Goal: Task Accomplishment & Management: Manage account settings

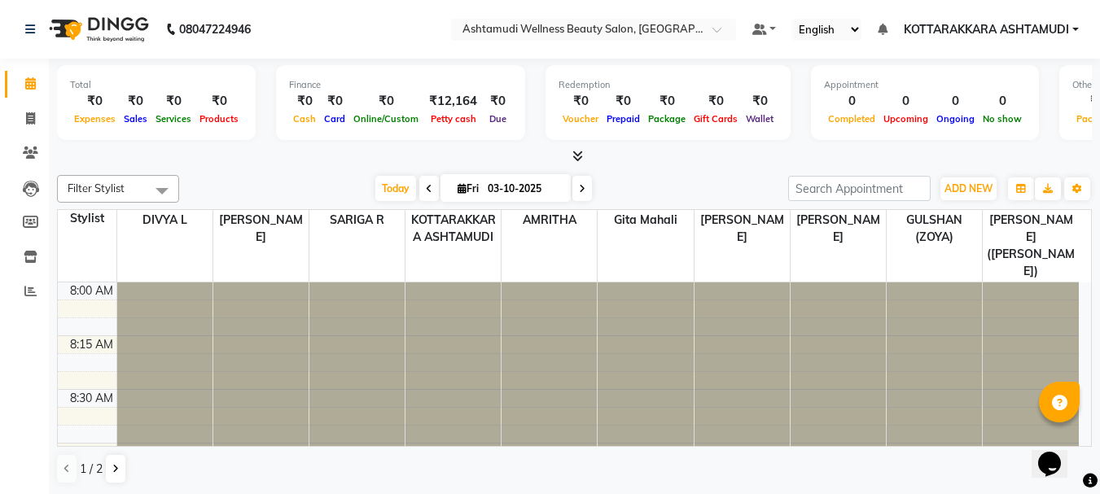
scroll to position [1619, 0]
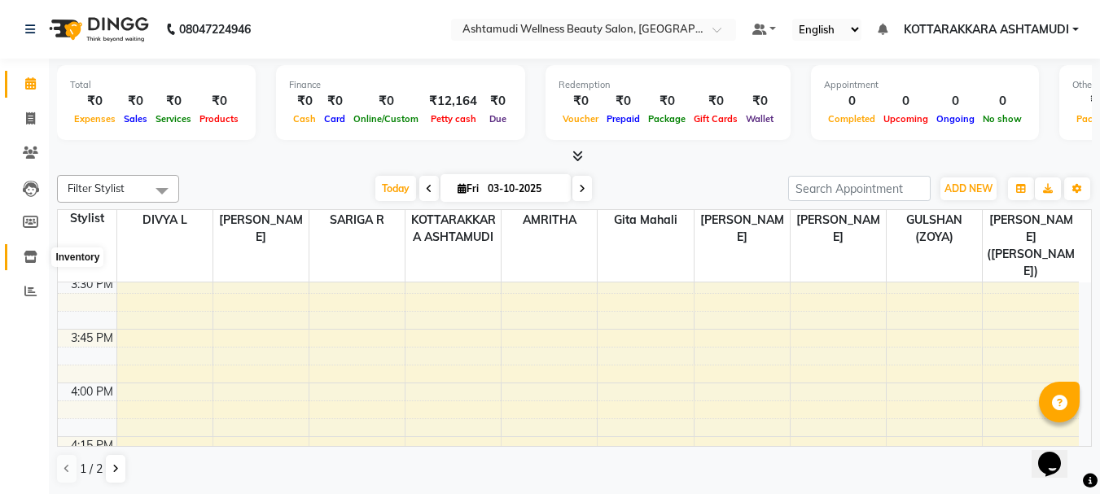
click at [28, 257] on icon at bounding box center [31, 257] width 14 height 12
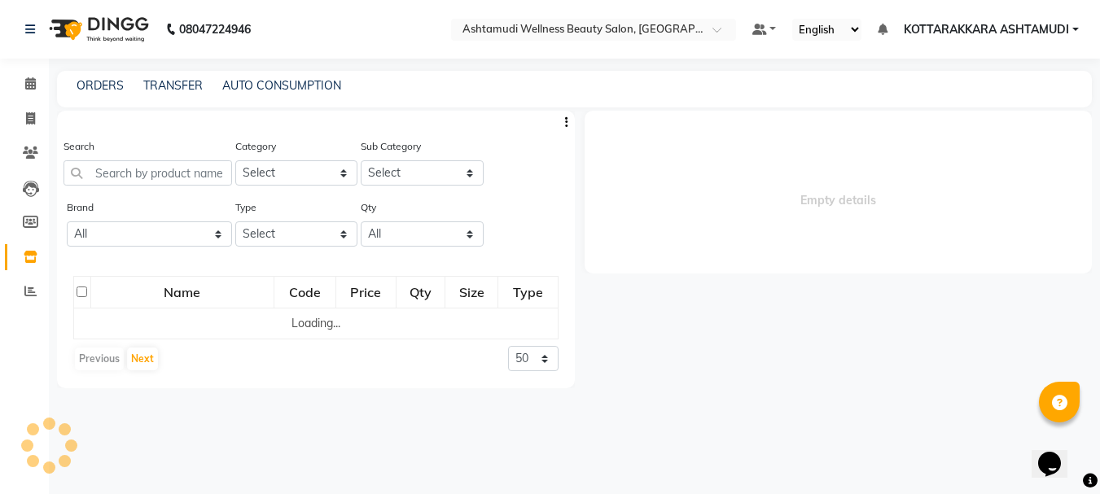
select select
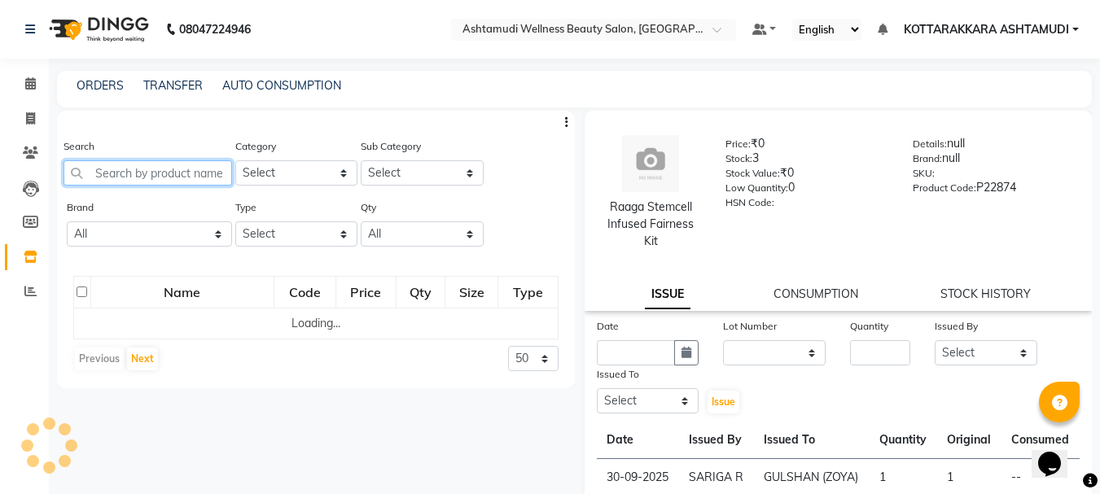
click at [169, 173] on input "text" at bounding box center [148, 172] width 169 height 25
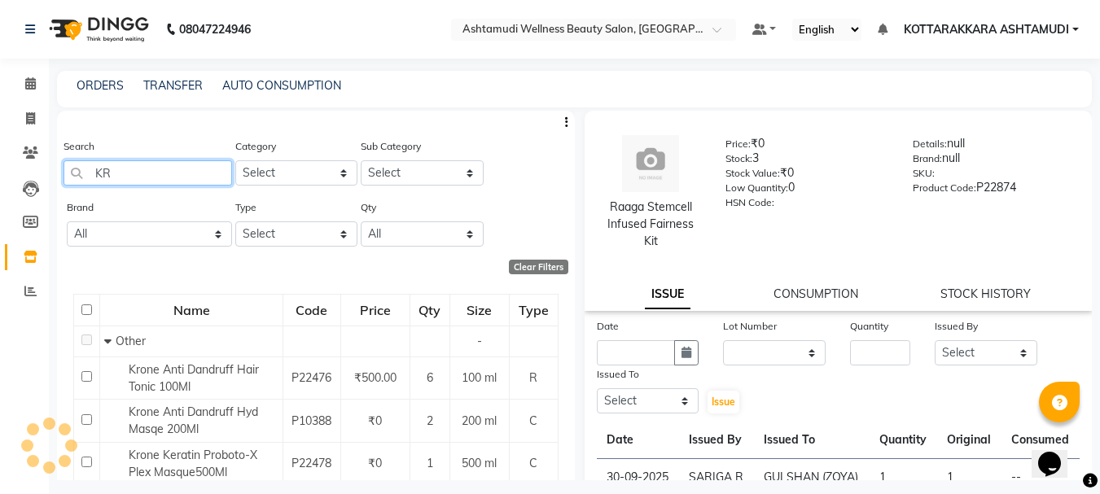
type input "K"
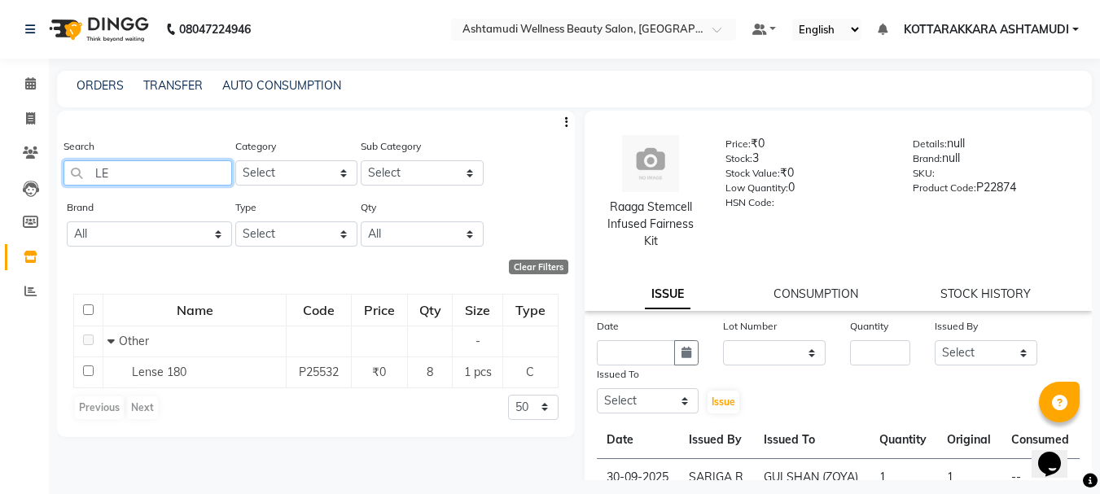
type input "L"
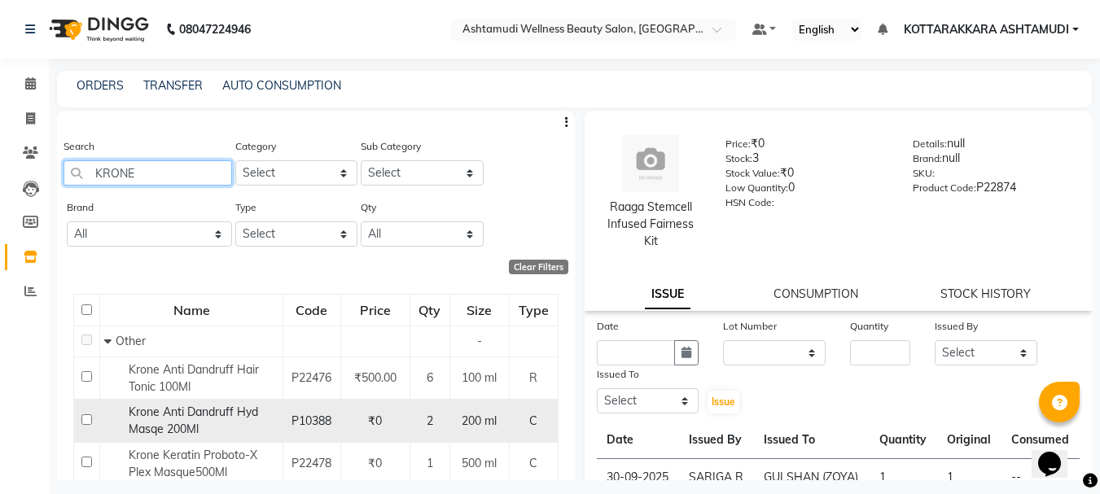
type input "KRONE"
click at [159, 422] on span "Krone Anti Dandruff Hyd Masqe 200Ml" at bounding box center [193, 421] width 129 height 32
select select
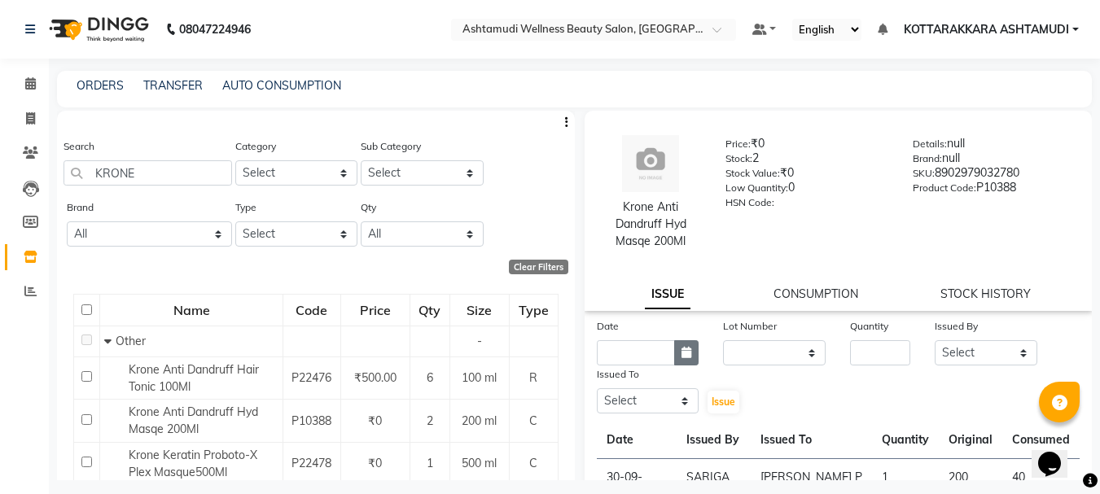
click at [687, 357] on icon "button" at bounding box center [687, 352] width 10 height 11
select select "10"
select select "2025"
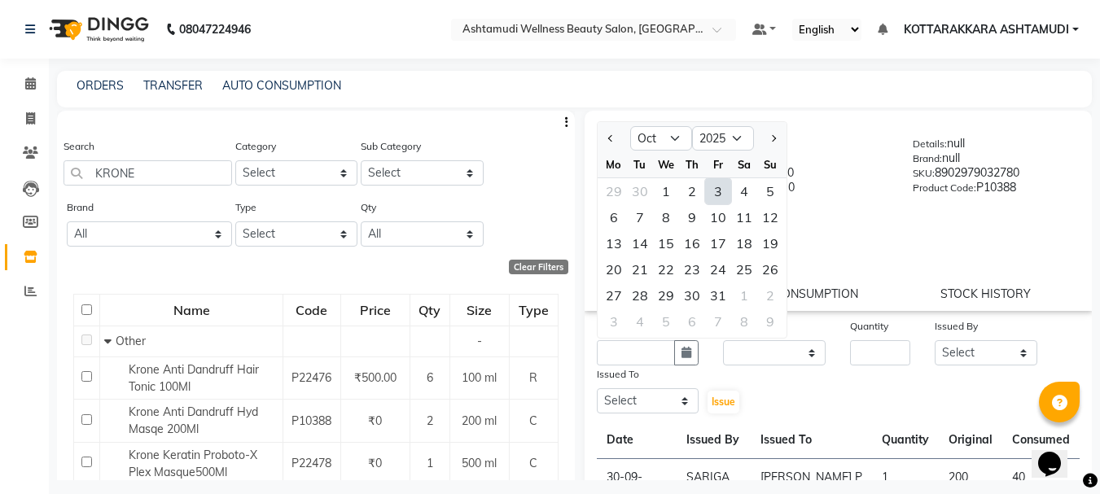
click at [725, 194] on div "3" at bounding box center [718, 191] width 26 height 26
type input "03-10-2025"
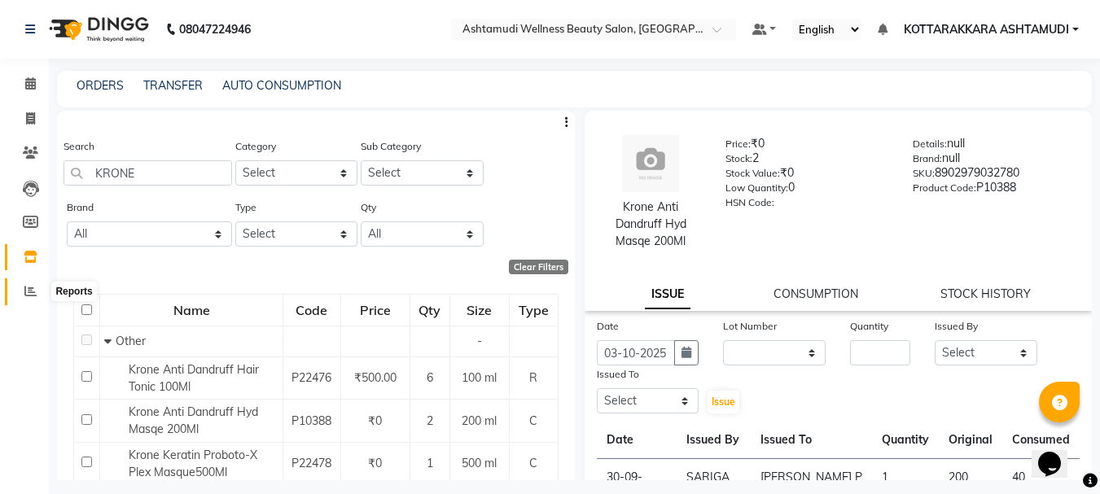
click at [28, 287] on icon at bounding box center [30, 291] width 12 height 12
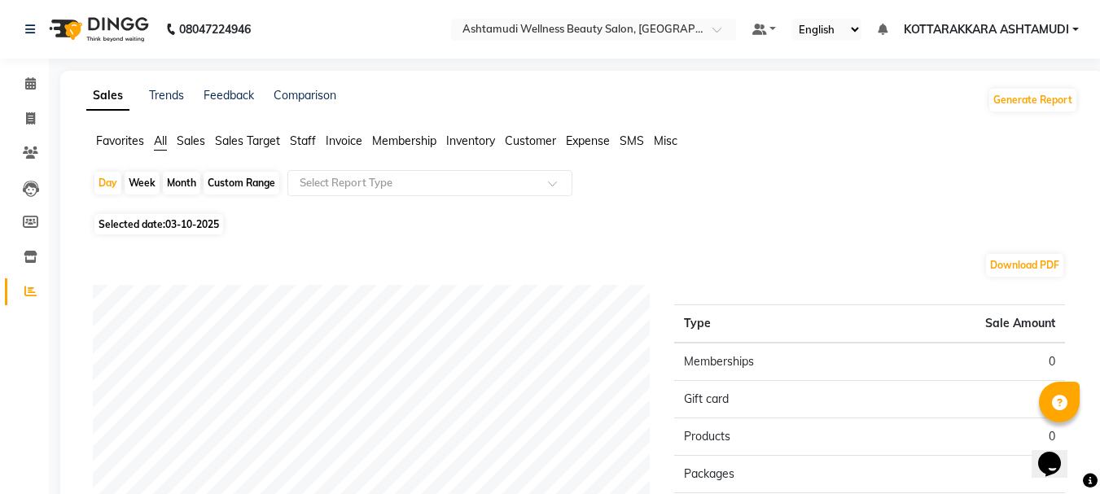
click at [588, 140] on span "Expense" at bounding box center [588, 141] width 44 height 15
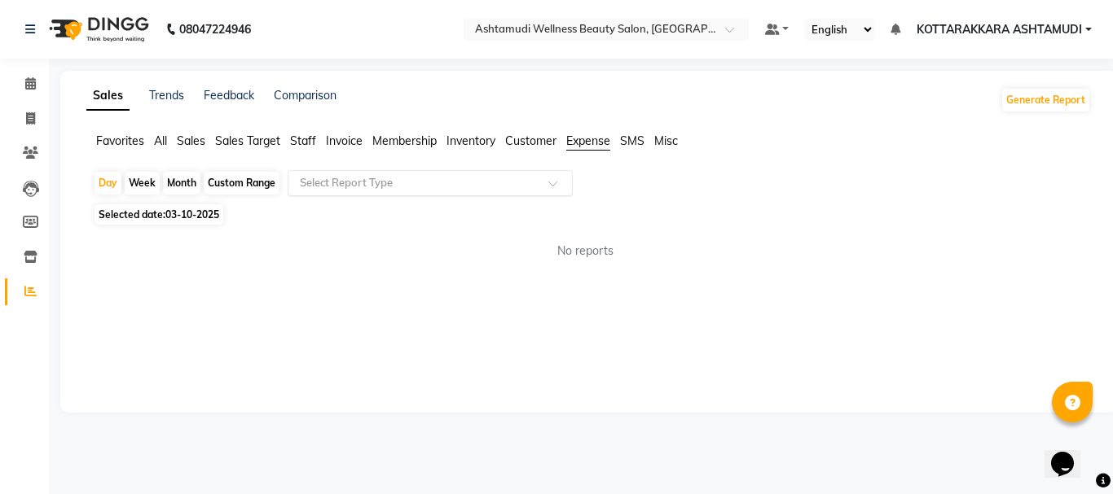
click at [513, 174] on div "Select Report Type" at bounding box center [430, 183] width 285 height 26
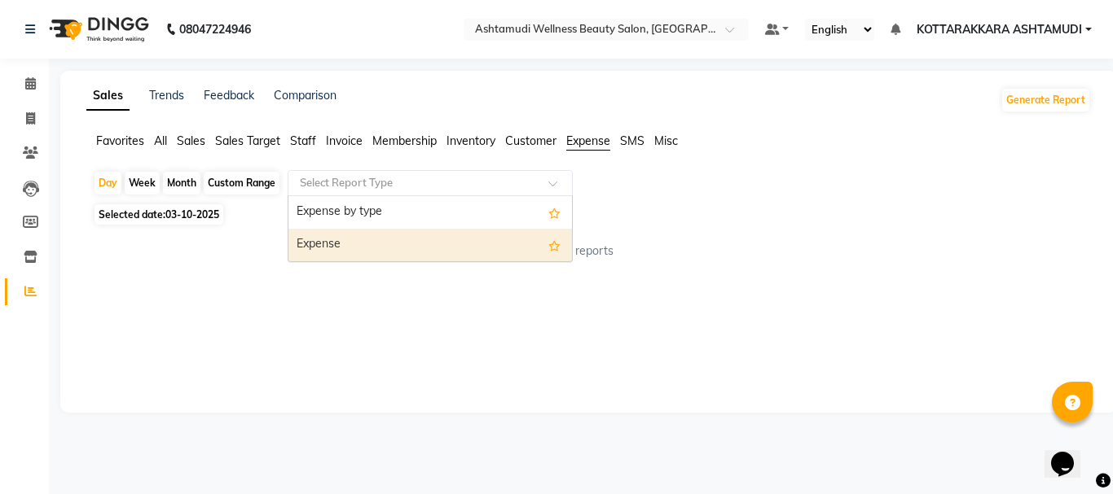
click at [476, 252] on div "Expense" at bounding box center [429, 245] width 283 height 33
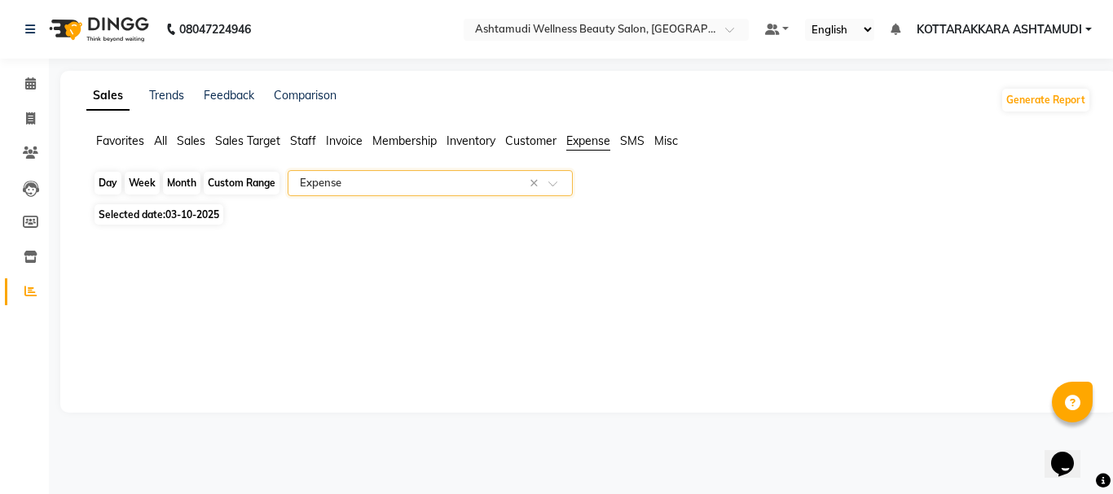
click at [101, 187] on div "Day" at bounding box center [107, 183] width 27 height 23
select select "10"
select select "2025"
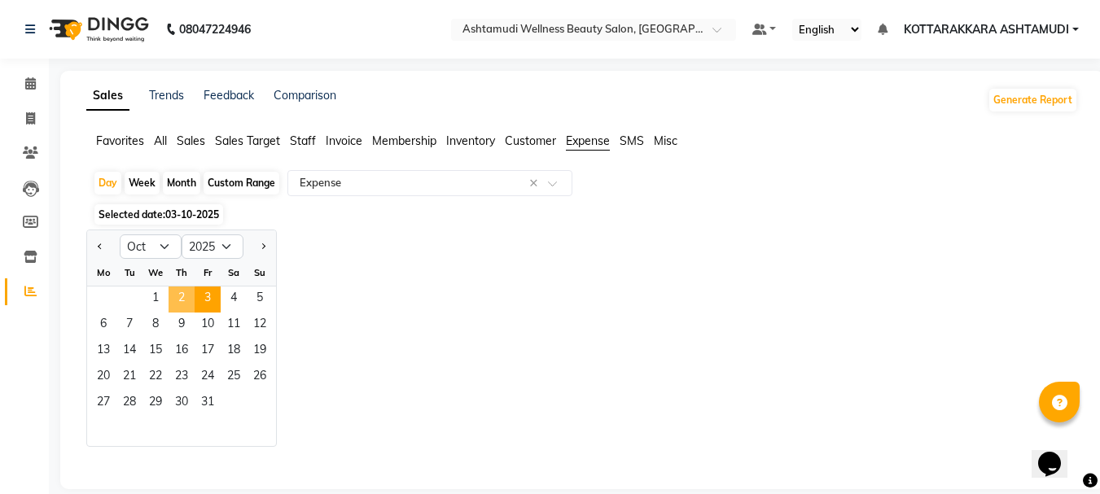
click at [187, 299] on span "2" at bounding box center [182, 300] width 26 height 26
select select "full_report"
select select "csv"
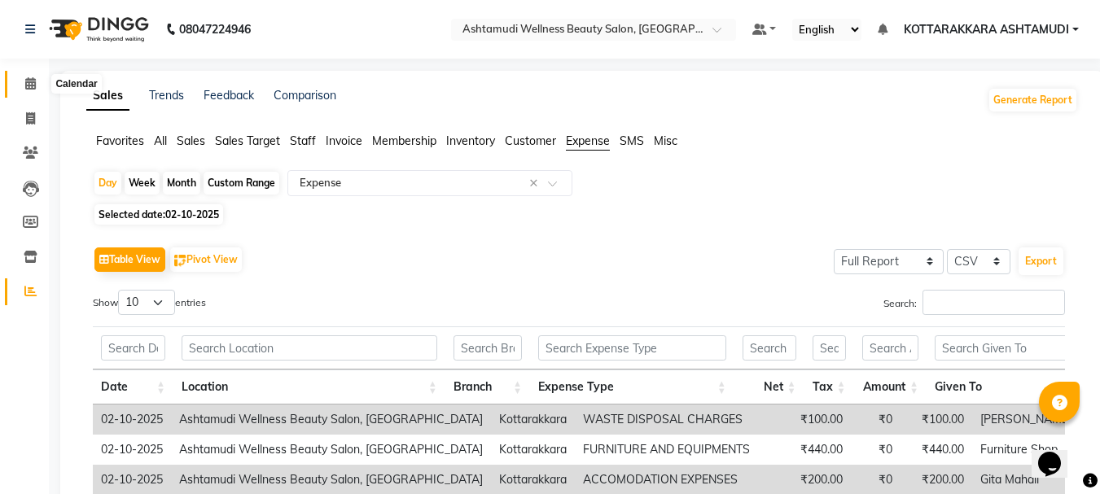
click at [34, 78] on icon at bounding box center [30, 83] width 11 height 12
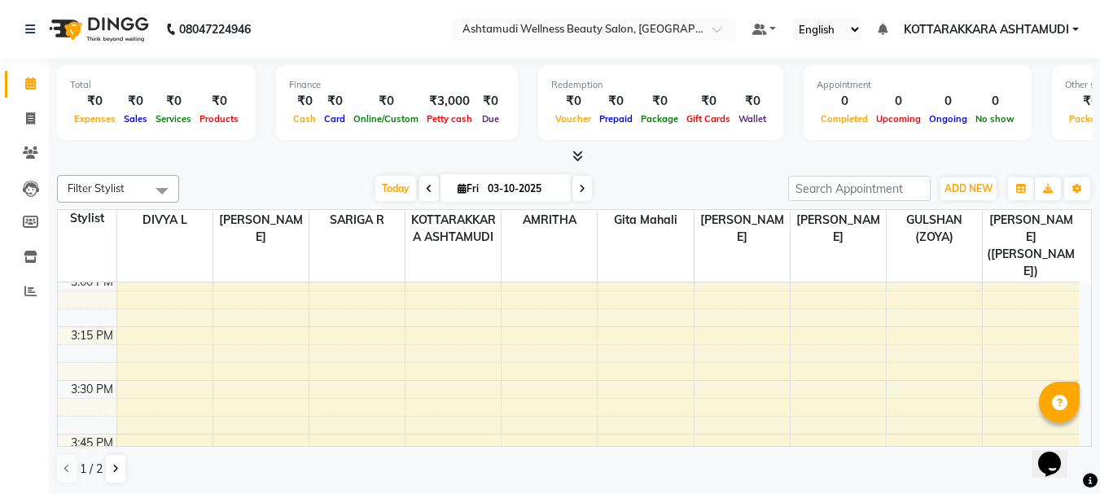
scroll to position [1955, 0]
click at [38, 295] on span at bounding box center [30, 292] width 29 height 19
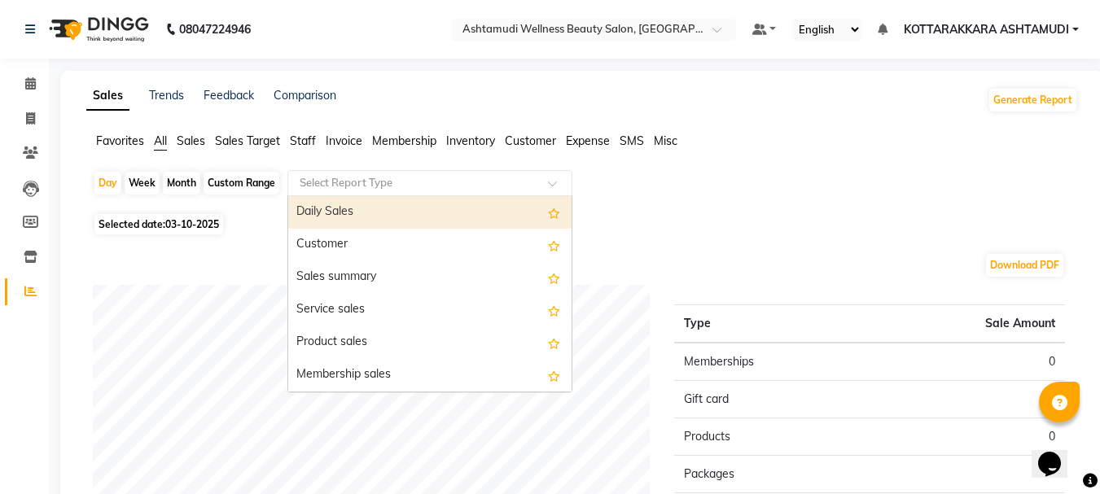
click at [472, 178] on input "text" at bounding box center [413, 183] width 235 height 16
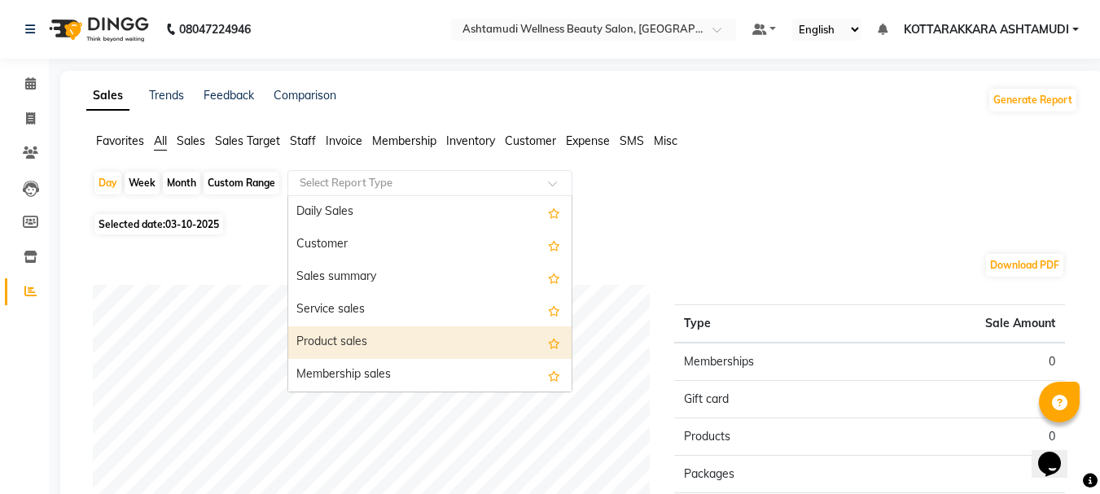
scroll to position [326, 0]
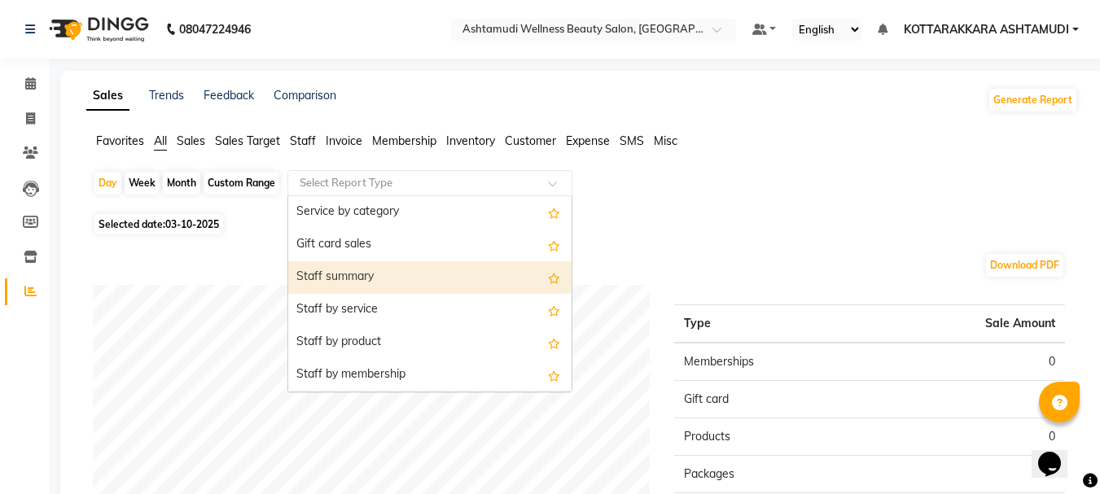
click at [350, 278] on div "Staff summary" at bounding box center [429, 277] width 283 height 33
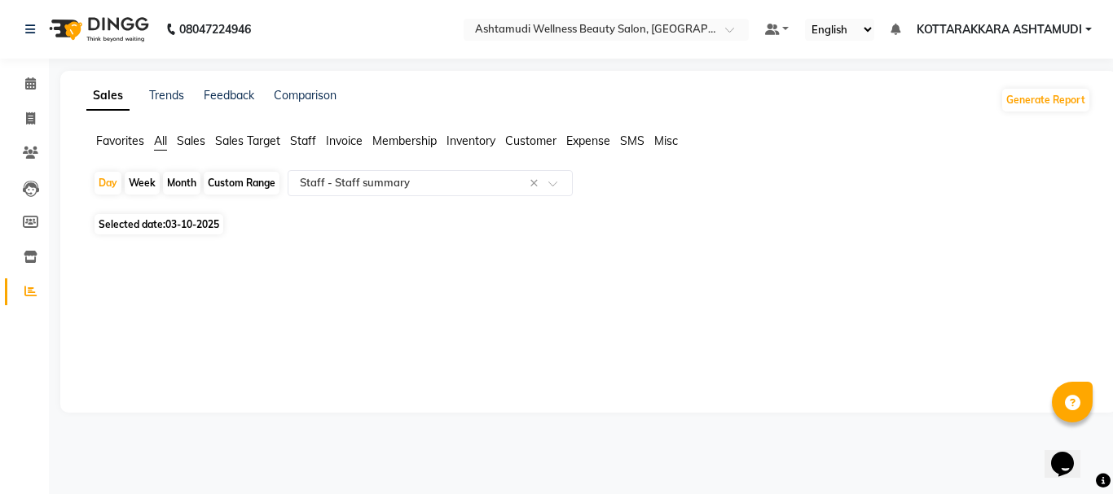
click at [241, 189] on div "Custom Range" at bounding box center [242, 183] width 76 height 23
select select "10"
select select "2025"
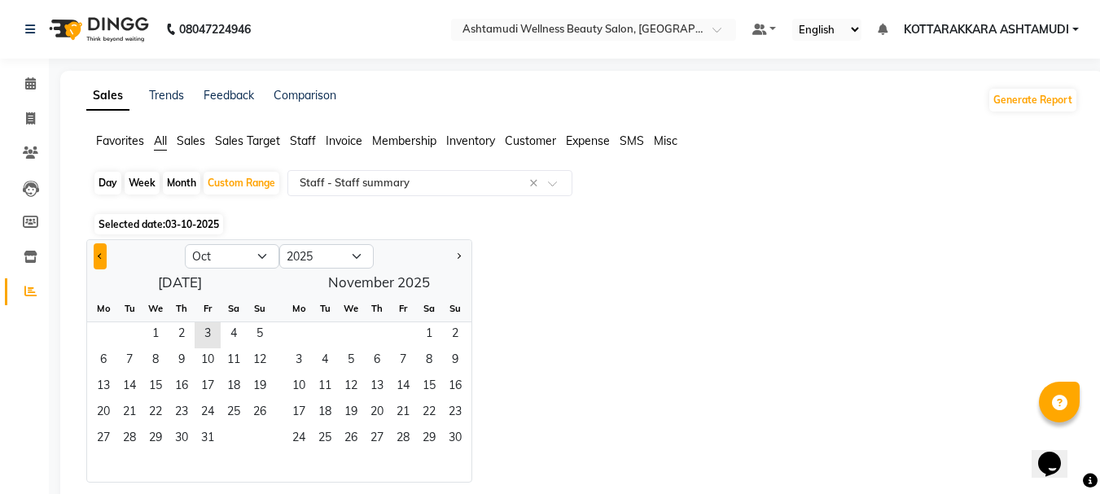
click at [104, 257] on button "Previous month" at bounding box center [100, 257] width 13 height 26
select select "9"
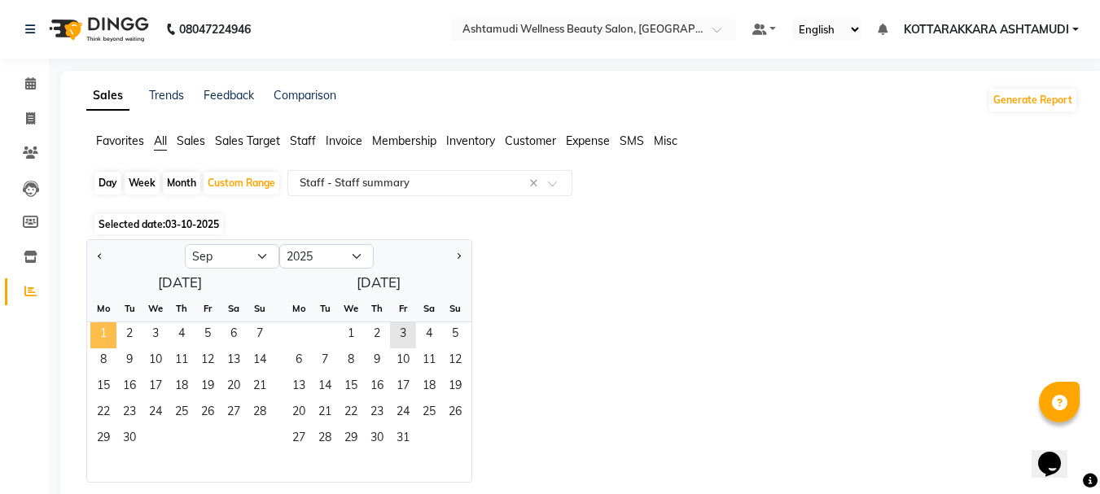
click at [99, 331] on span "1" at bounding box center [103, 336] width 26 height 26
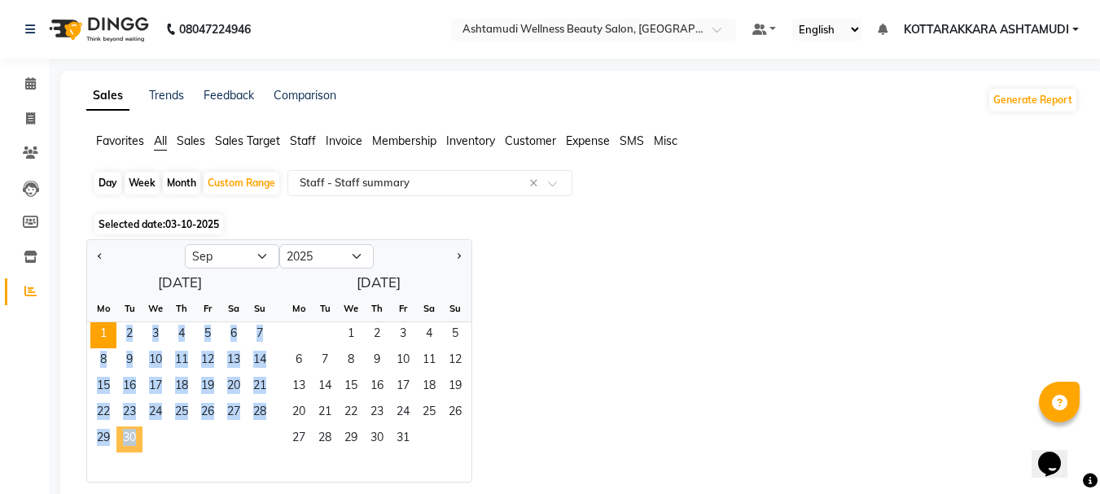
drag, startPoint x: 99, startPoint y: 331, endPoint x: 135, endPoint y: 439, distance: 113.6
click at [139, 440] on ngb-datepicker-month "Mo Tu We Th Fr Sa Su 1 2 3 4 5 6 7 8 9 10 11 12 13 14 15 16 17 18 19 20 21 22 2…" at bounding box center [180, 389] width 186 height 187
click at [135, 439] on span "30" at bounding box center [129, 440] width 26 height 26
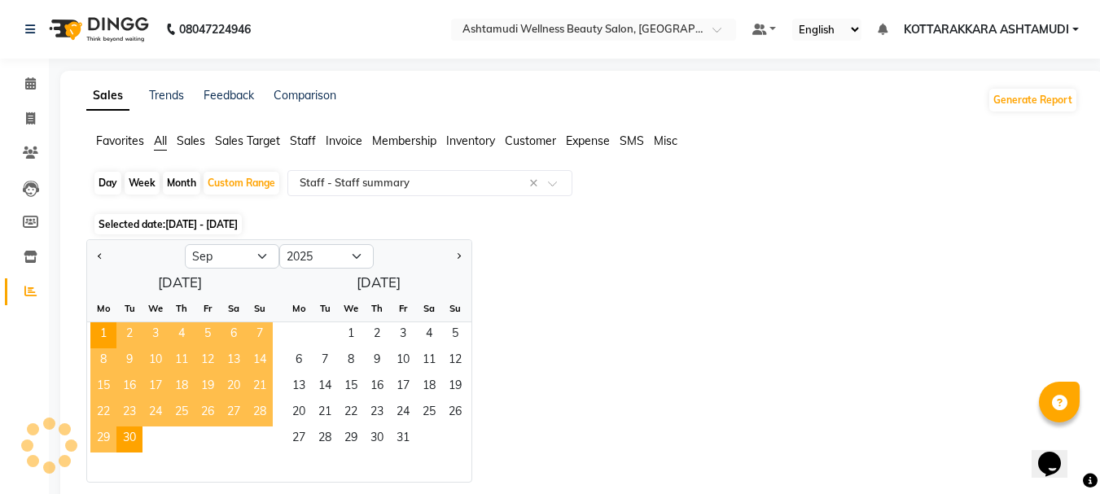
select select "full_report"
select select "csv"
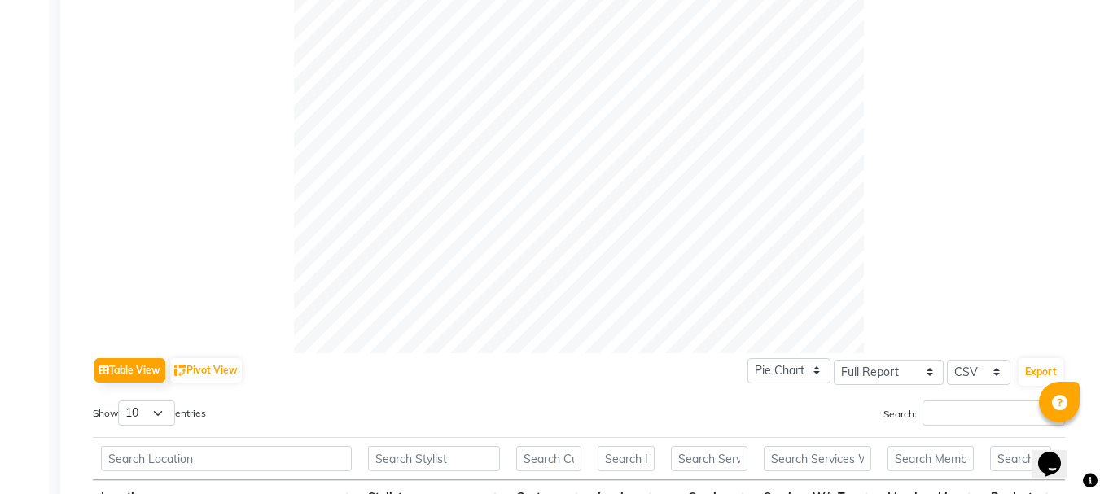
scroll to position [0, 0]
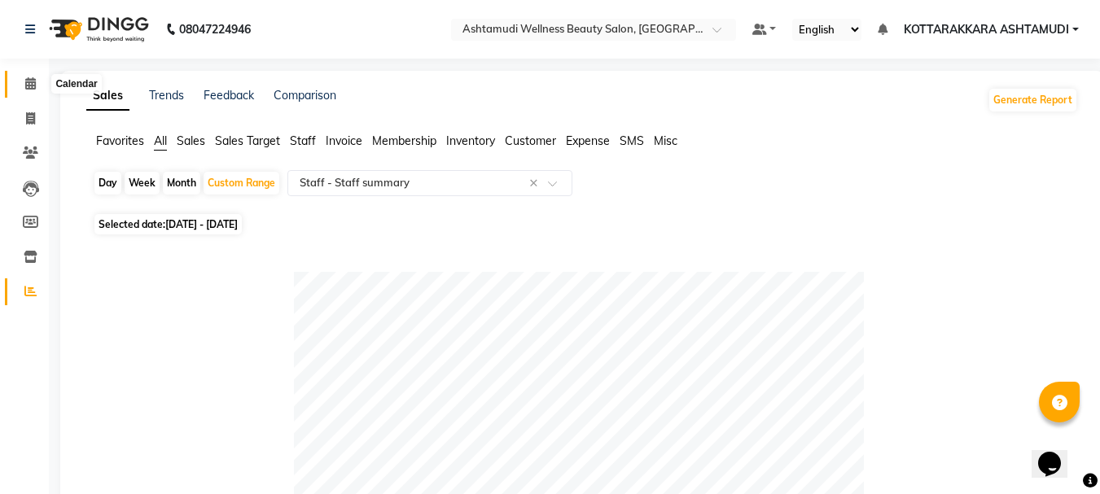
click at [30, 81] on icon at bounding box center [30, 83] width 11 height 12
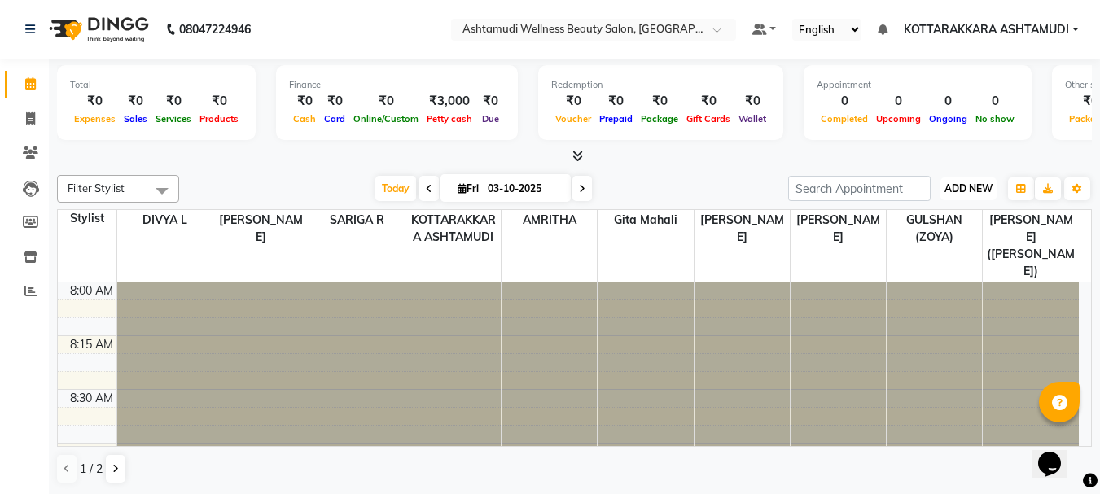
click at [972, 191] on span "ADD NEW" at bounding box center [969, 188] width 48 height 12
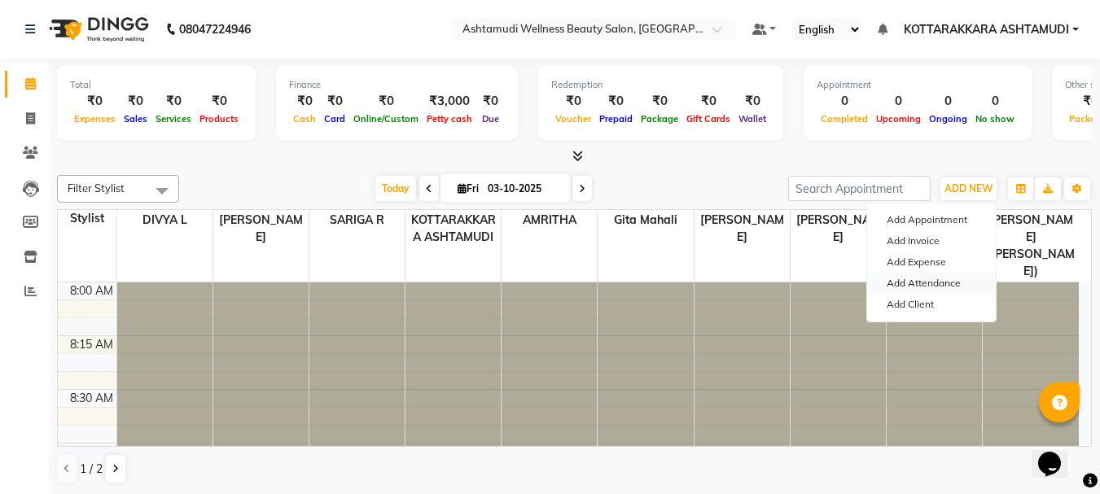
click at [930, 284] on link "Add Attendance" at bounding box center [931, 283] width 129 height 21
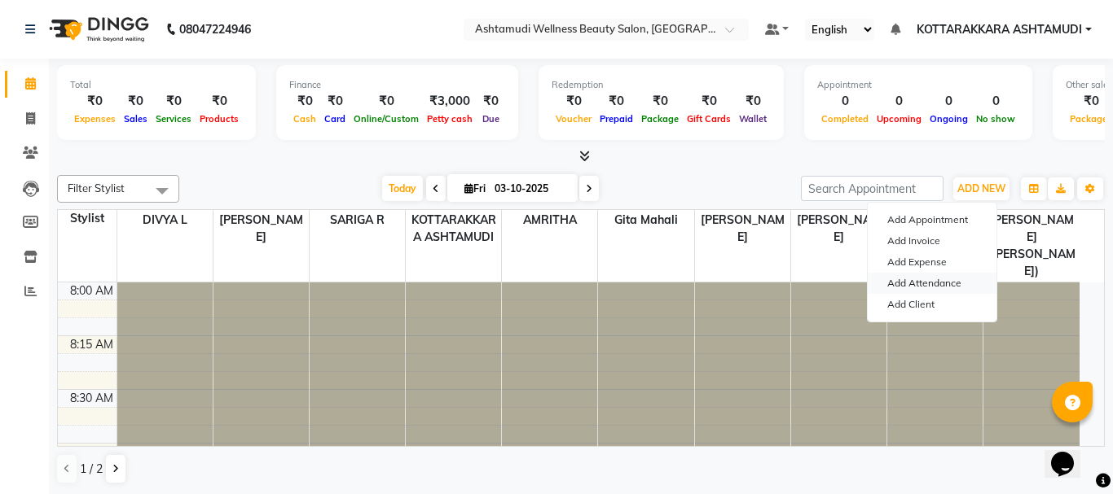
select select "A"
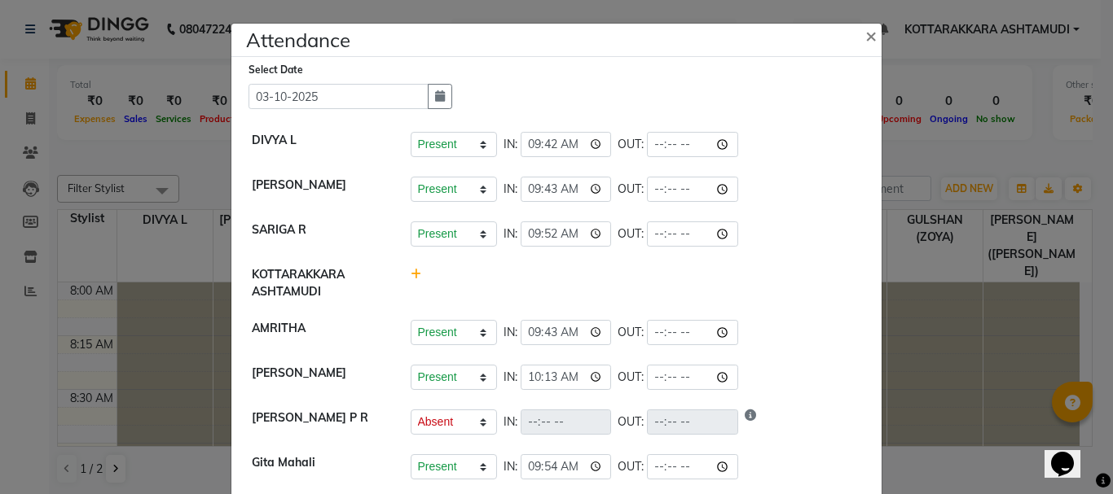
click at [970, 155] on ngb-modal-window "Attendance × Select Date 03-10-2025 DIVYA L Present Absent Late Half Day Weekly…" at bounding box center [556, 247] width 1113 height 494
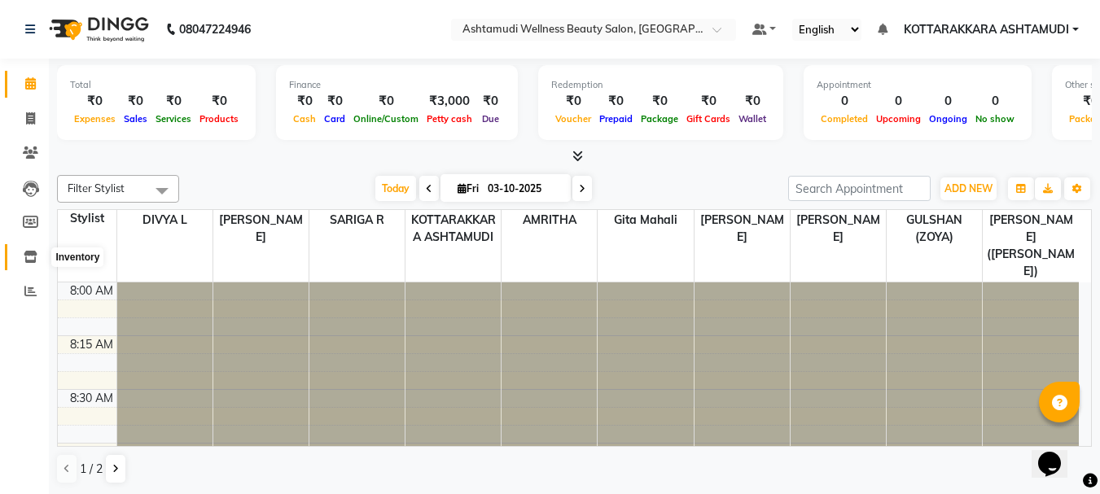
click at [32, 255] on icon at bounding box center [31, 257] width 14 height 12
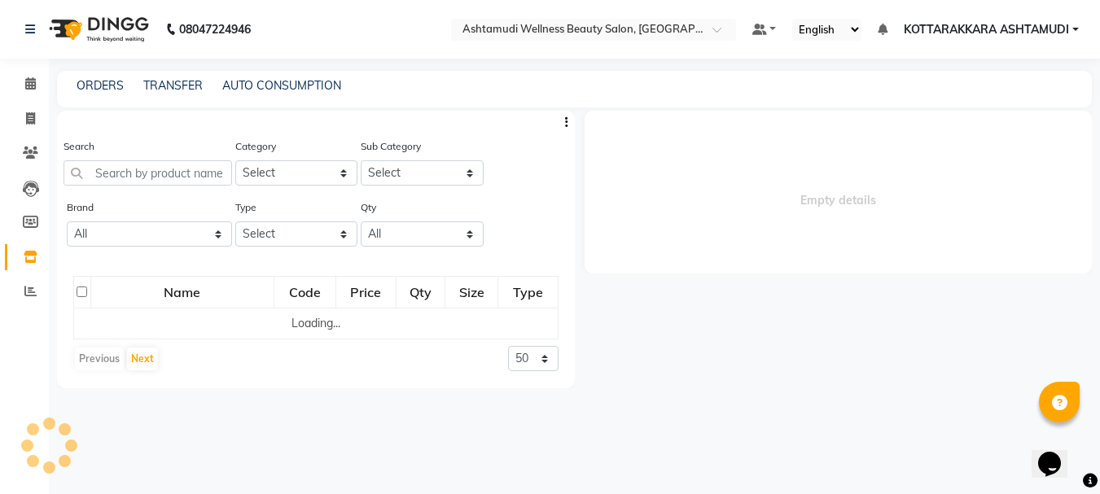
select select
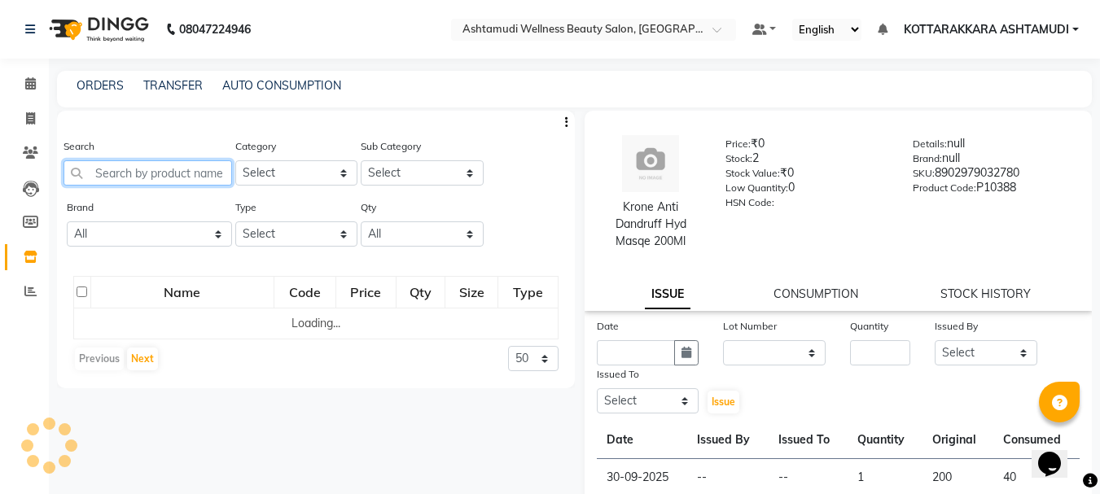
click at [129, 177] on input "text" at bounding box center [148, 172] width 169 height 25
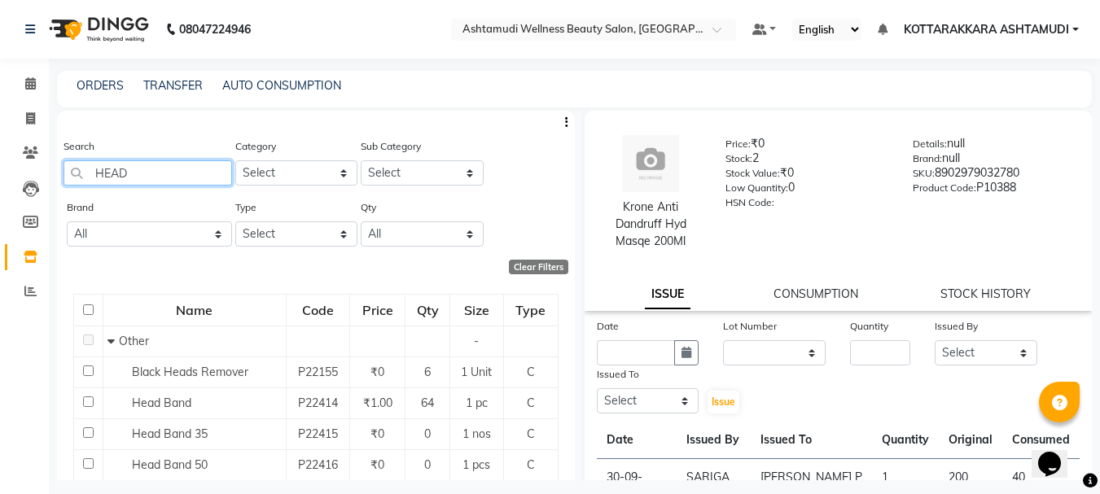
type input "HEAD"
click at [33, 120] on icon at bounding box center [30, 118] width 9 height 12
select select "service"
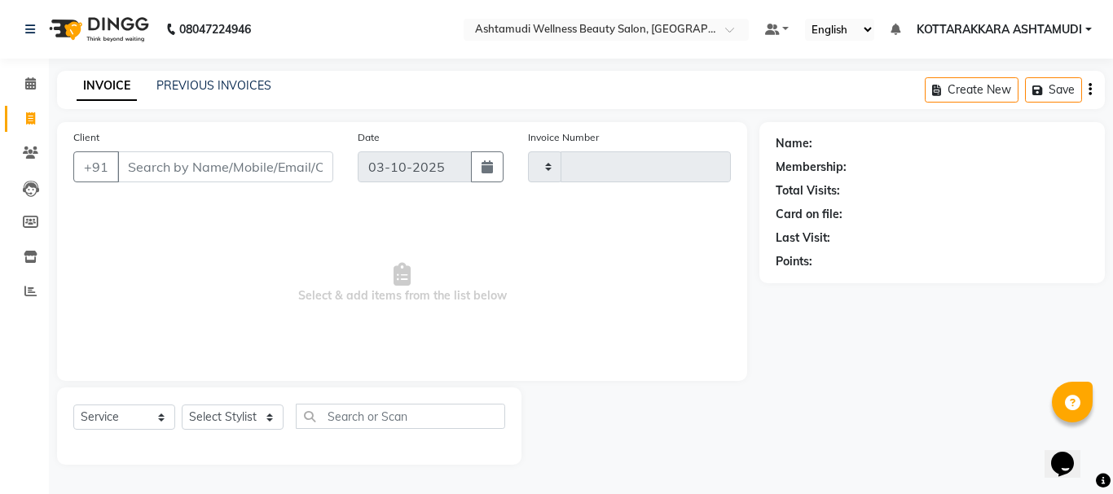
type input "3653"
select select "4664"
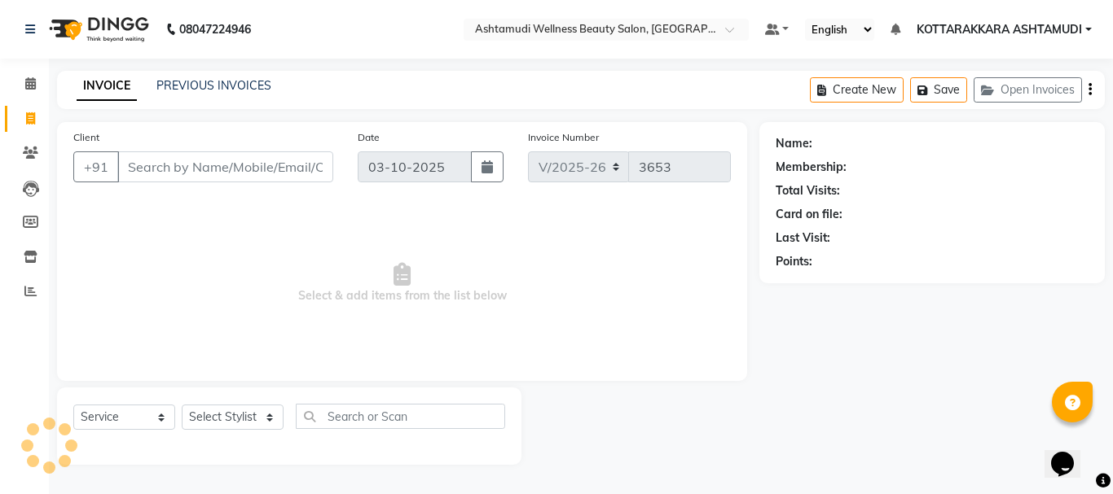
click at [169, 160] on input "Client" at bounding box center [225, 166] width 216 height 31
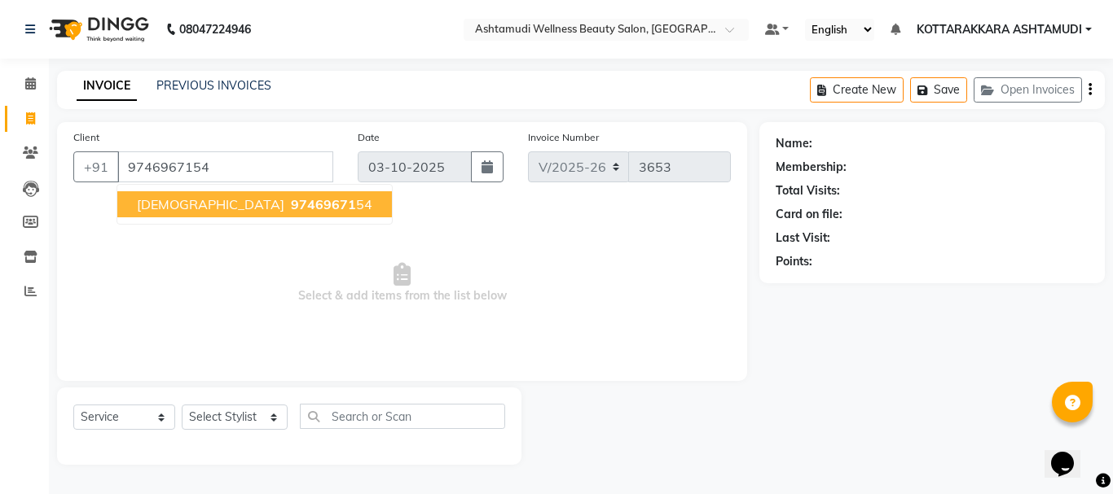
type input "9746967154"
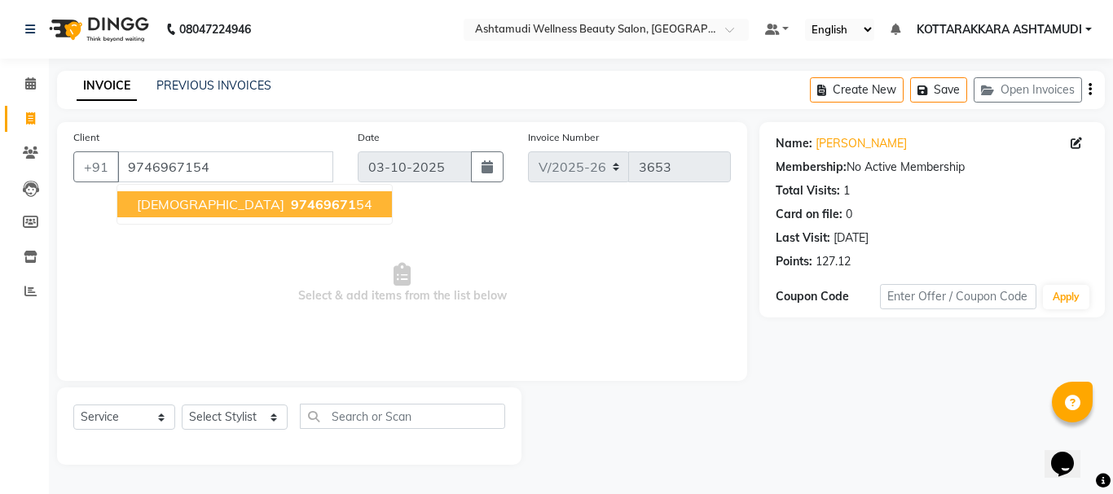
drag, startPoint x: 256, startPoint y: 210, endPoint x: 276, endPoint y: 209, distance: 20.4
click at [291, 210] on span "97469671" at bounding box center [323, 204] width 65 height 16
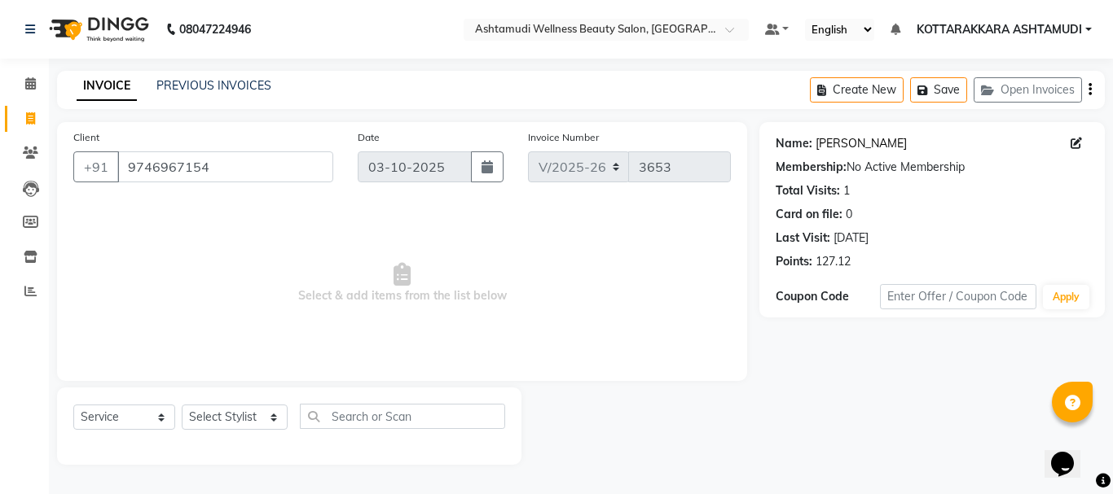
click at [839, 143] on link "Shajana" at bounding box center [860, 143] width 91 height 17
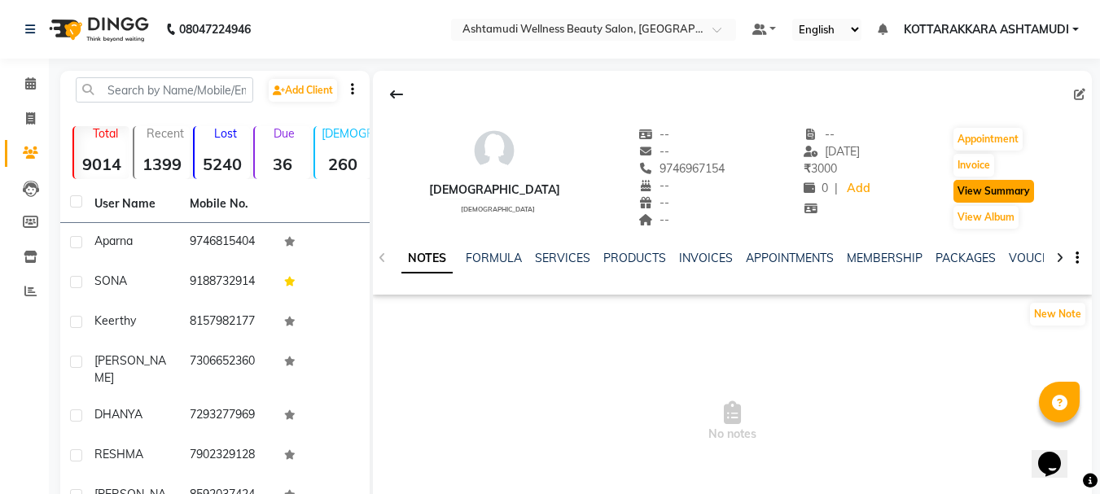
click at [992, 192] on button "View Summary" at bounding box center [994, 191] width 81 height 23
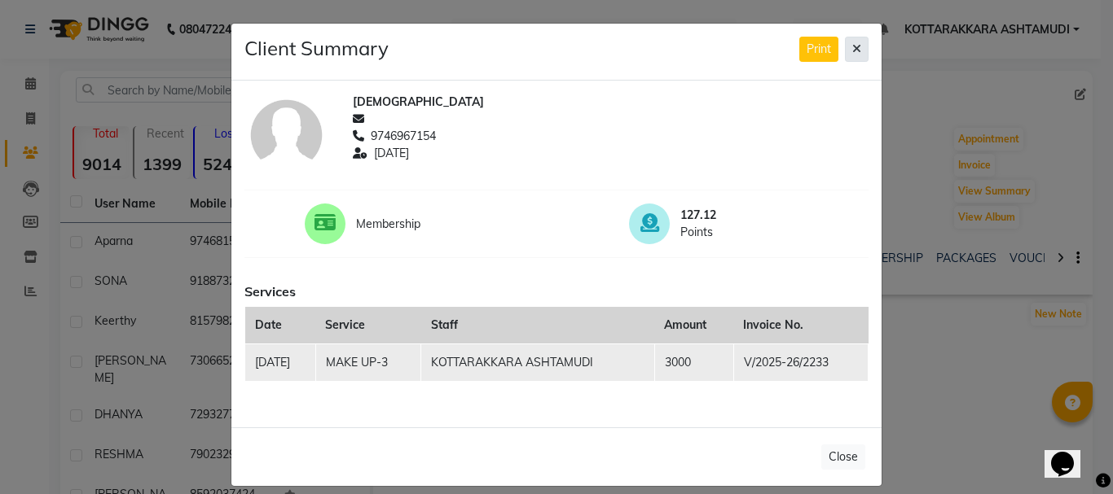
click at [852, 46] on icon at bounding box center [856, 48] width 9 height 11
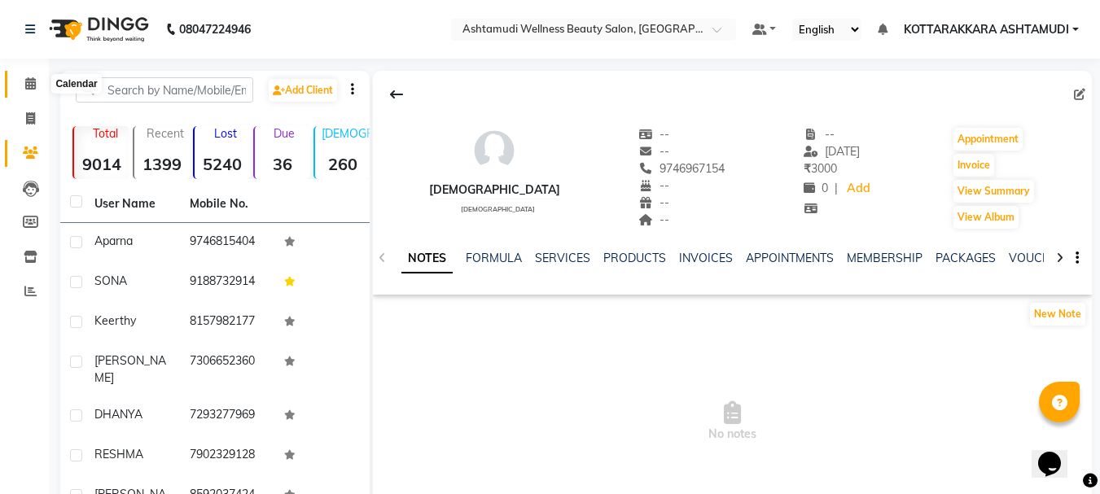
click at [35, 82] on icon at bounding box center [30, 83] width 11 height 12
